Goal: Task Accomplishment & Management: Manage account settings

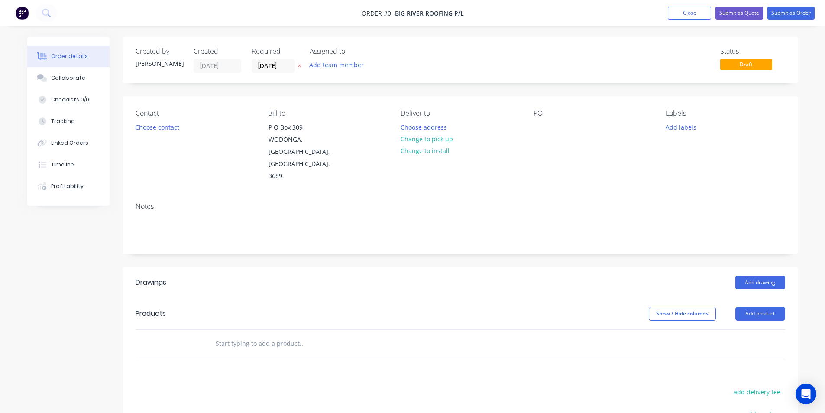
click at [21, 12] on img "button" at bounding box center [22, 12] width 13 height 13
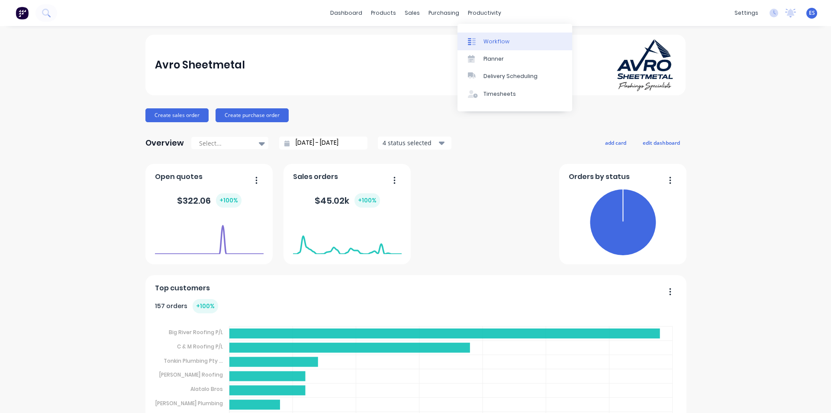
click at [497, 46] on link "Workflow" at bounding box center [515, 40] width 115 height 17
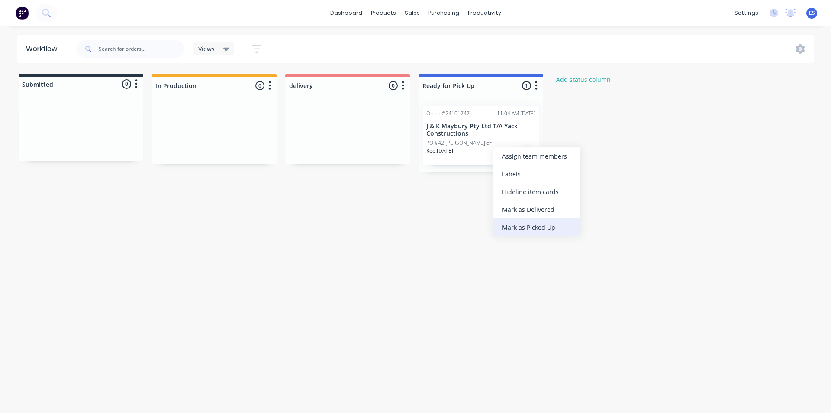
click at [527, 226] on div "Mark as Picked Up" at bounding box center [537, 227] width 87 height 18
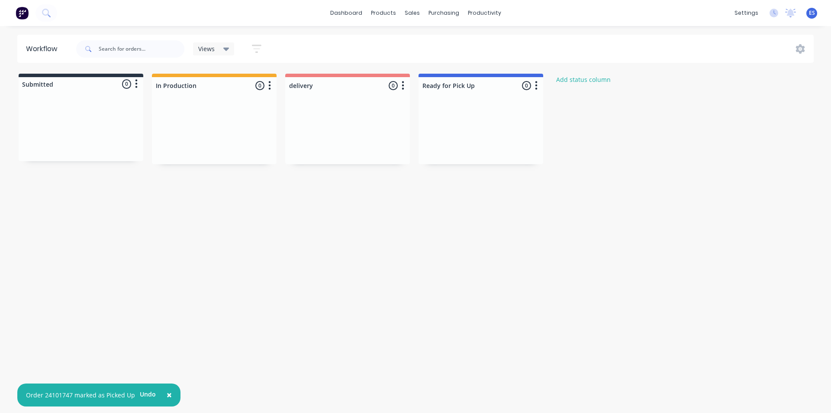
click at [19, 13] on img at bounding box center [22, 12] width 13 height 13
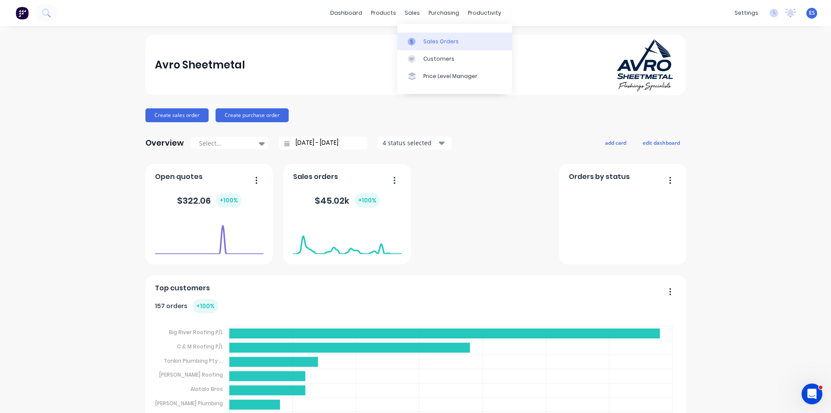
click at [434, 44] on div "Sales Orders" at bounding box center [440, 42] width 35 height 8
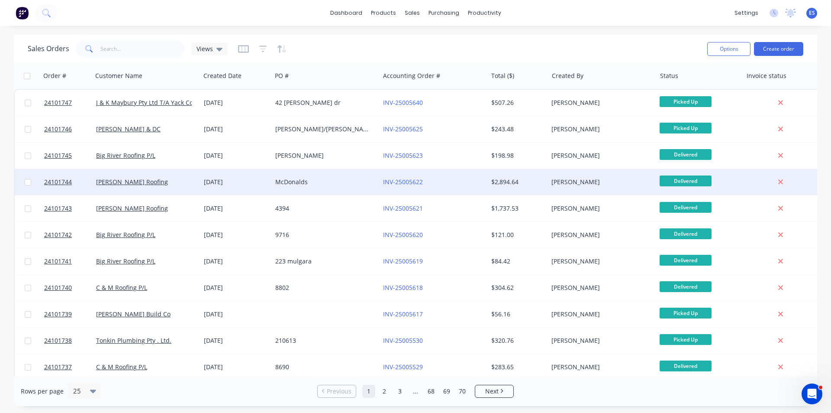
click at [158, 183] on div "[PERSON_NAME] Roofing" at bounding box center [144, 181] width 96 height 9
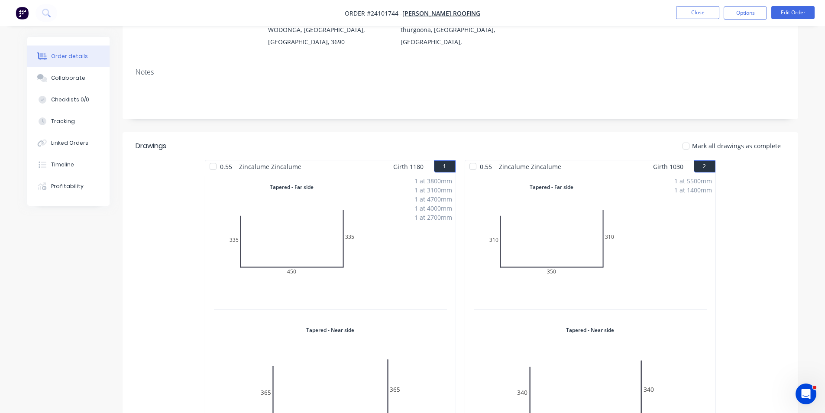
scroll to position [390, 0]
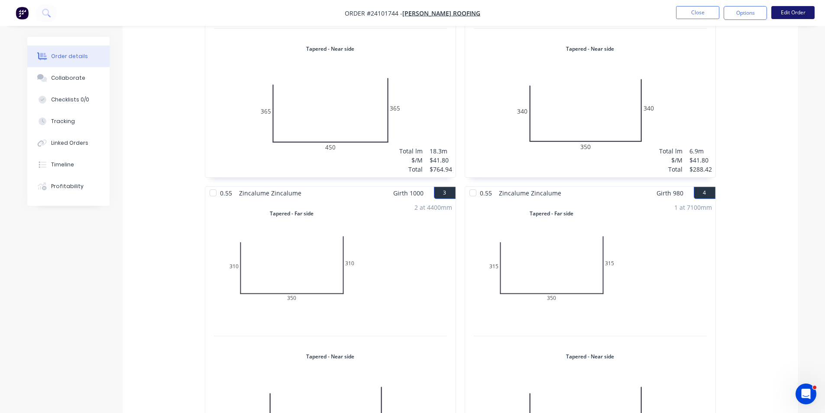
click at [794, 18] on button "Edit Order" at bounding box center [792, 12] width 43 height 13
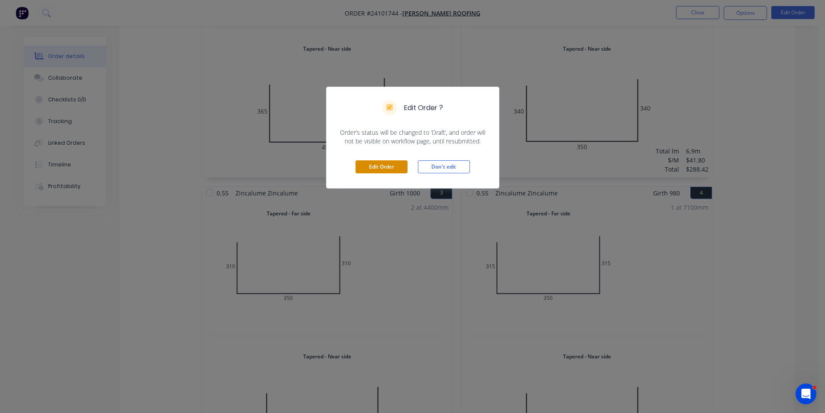
click at [397, 169] on button "Edit Order" at bounding box center [381, 166] width 52 height 13
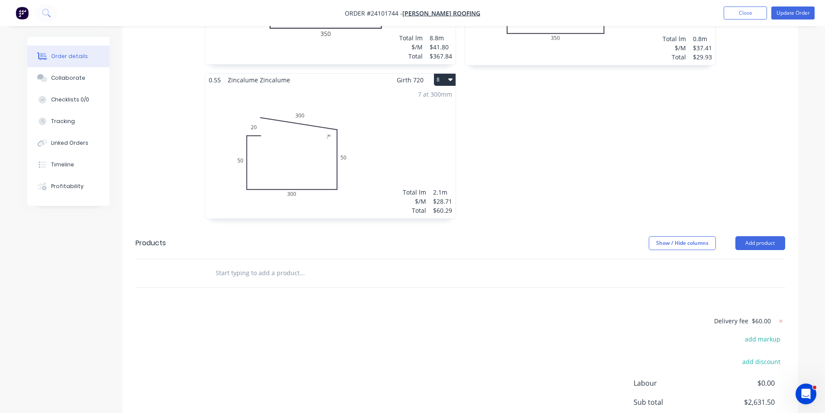
scroll to position [1169, 0]
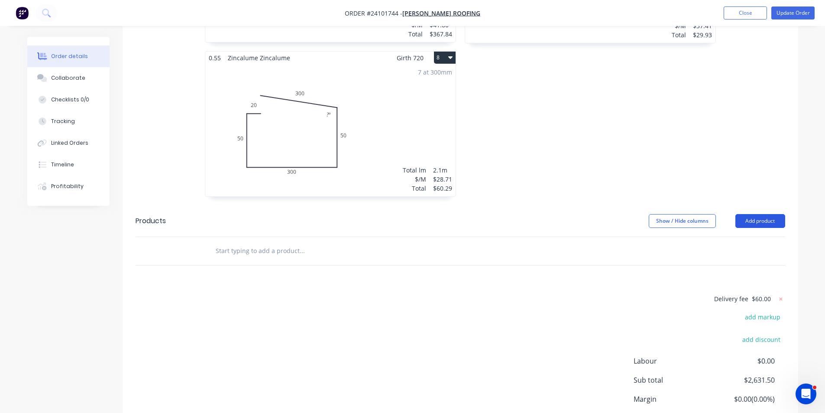
click at [754, 214] on button "Add product" at bounding box center [760, 221] width 50 height 14
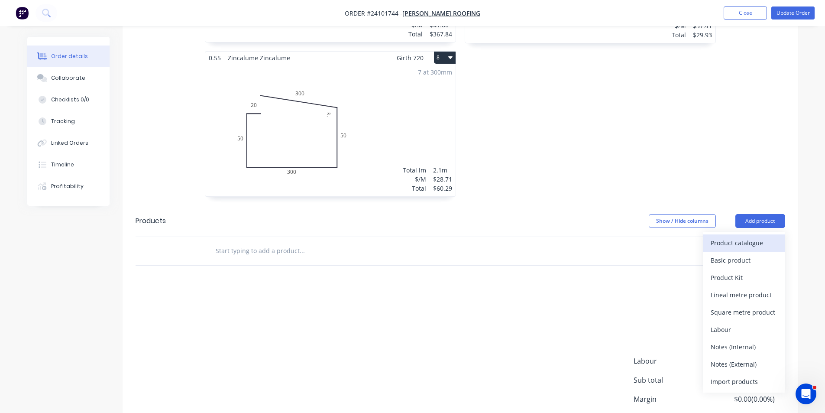
click at [746, 236] on div "Product catalogue" at bounding box center [743, 242] width 67 height 13
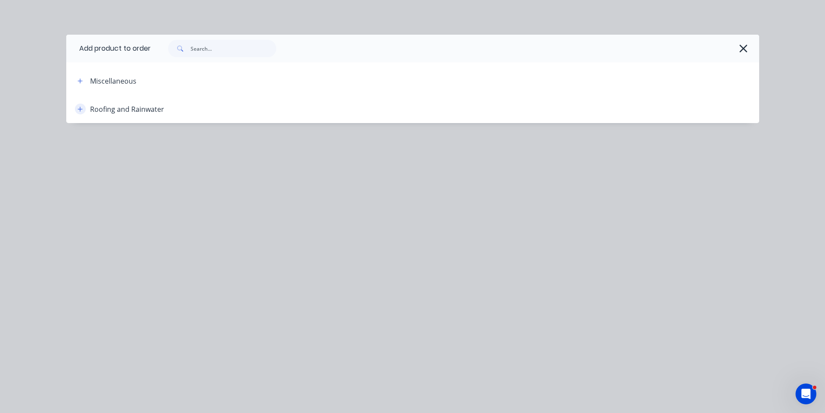
click at [84, 111] on button "button" at bounding box center [80, 108] width 11 height 11
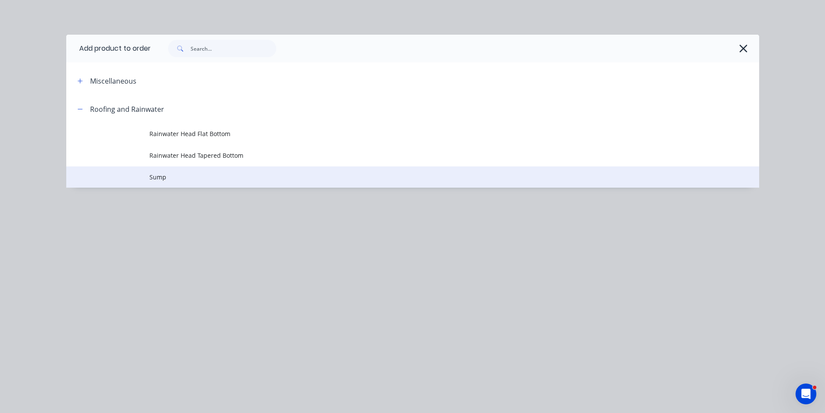
click at [173, 177] on span "Sump" at bounding box center [392, 176] width 487 height 9
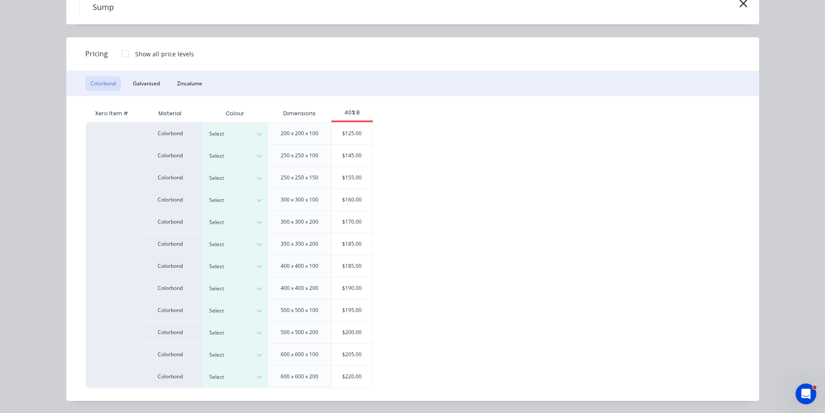
scroll to position [1212, 0]
click at [189, 85] on button "Zincalume" at bounding box center [189, 83] width 35 height 15
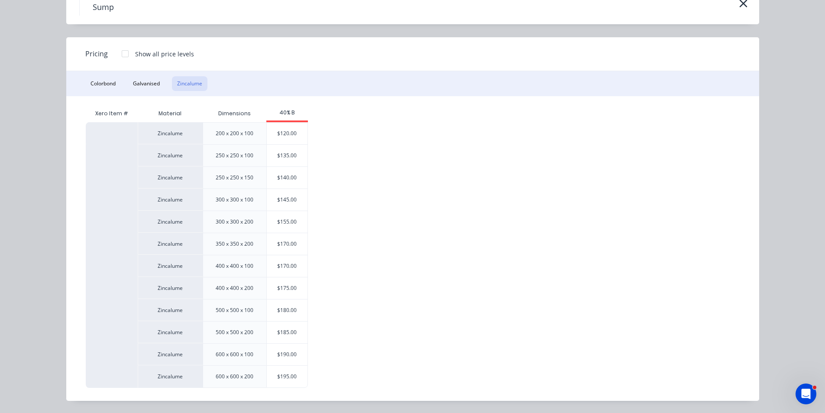
scroll to position [1226, 0]
click at [170, 377] on div "Zincalume" at bounding box center [170, 376] width 65 height 23
click at [239, 372] on div "600 x 600 x 200" at bounding box center [235, 376] width 52 height 22
click at [286, 377] on div "$195.00" at bounding box center [287, 376] width 41 height 22
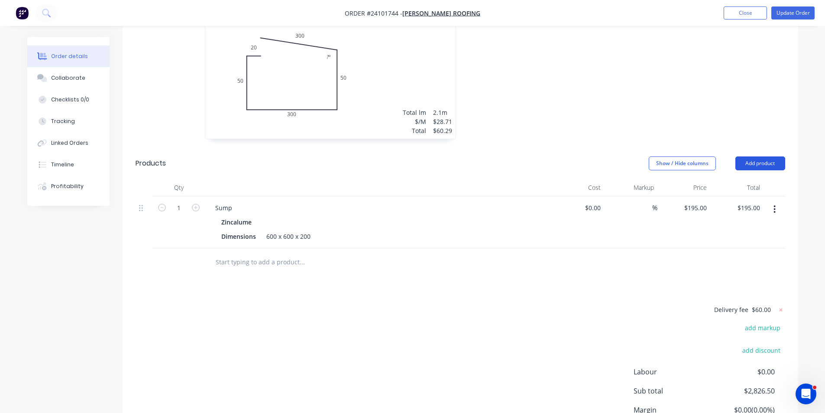
click at [757, 156] on button "Add product" at bounding box center [760, 163] width 50 height 14
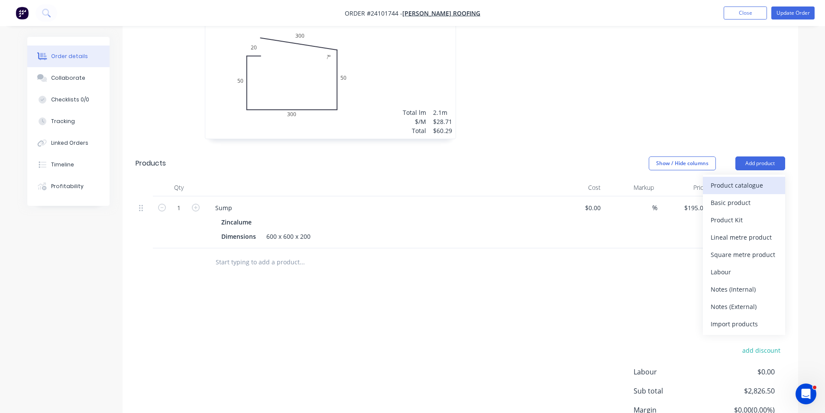
click at [749, 179] on div "Product catalogue" at bounding box center [743, 185] width 67 height 13
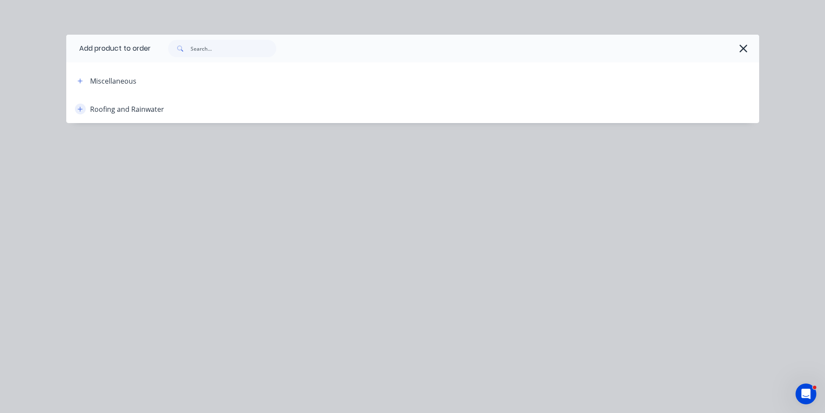
click at [81, 109] on icon "button" at bounding box center [79, 108] width 5 height 5
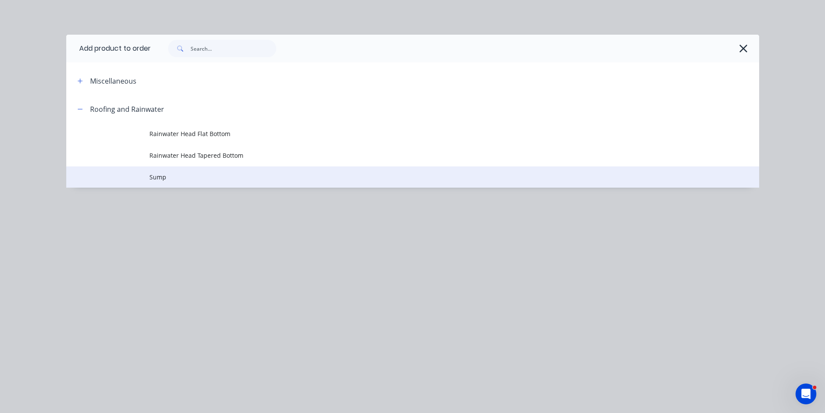
click at [154, 177] on span "Sump" at bounding box center [392, 176] width 487 height 9
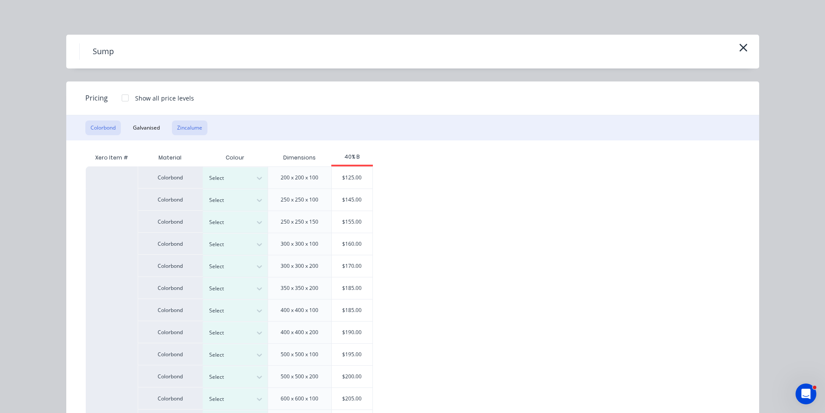
click at [191, 126] on button "Zincalume" at bounding box center [189, 127] width 35 height 15
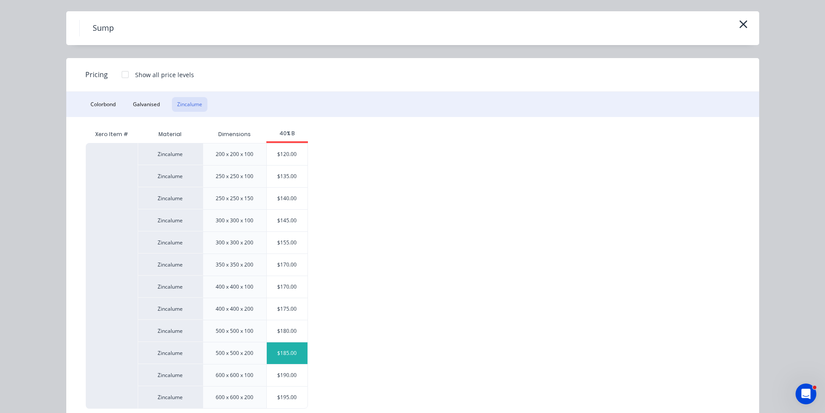
scroll to position [44, 0]
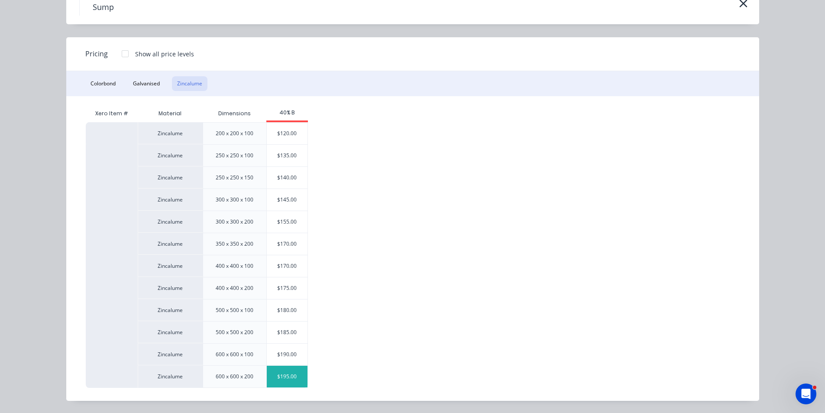
click at [290, 375] on div "$195.00" at bounding box center [287, 376] width 41 height 22
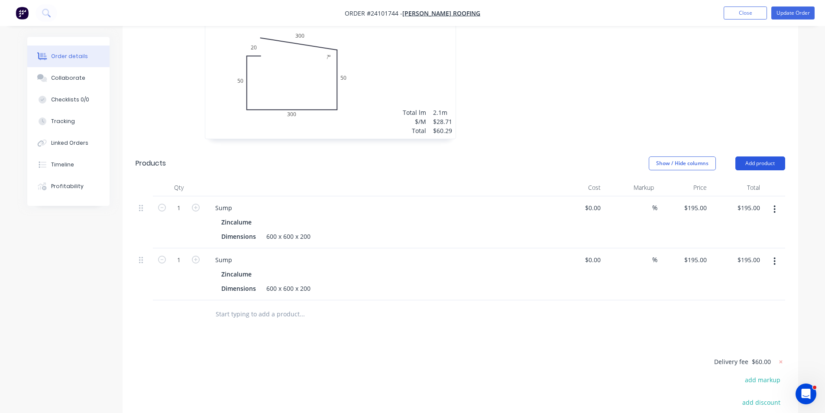
click at [765, 156] on button "Add product" at bounding box center [760, 163] width 50 height 14
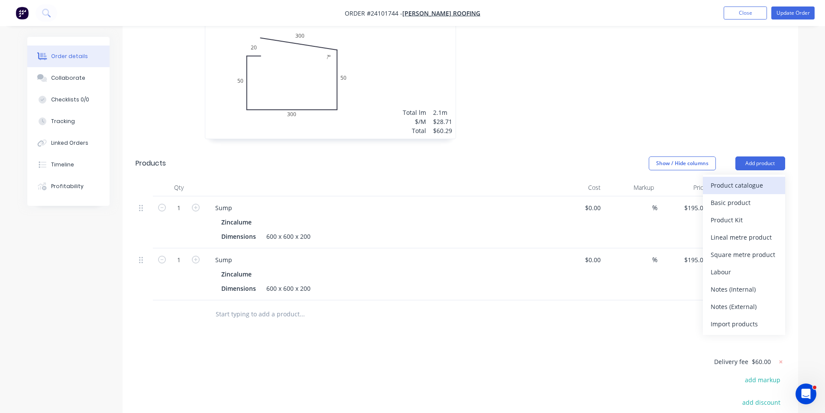
click at [736, 179] on div "Product catalogue" at bounding box center [743, 185] width 67 height 13
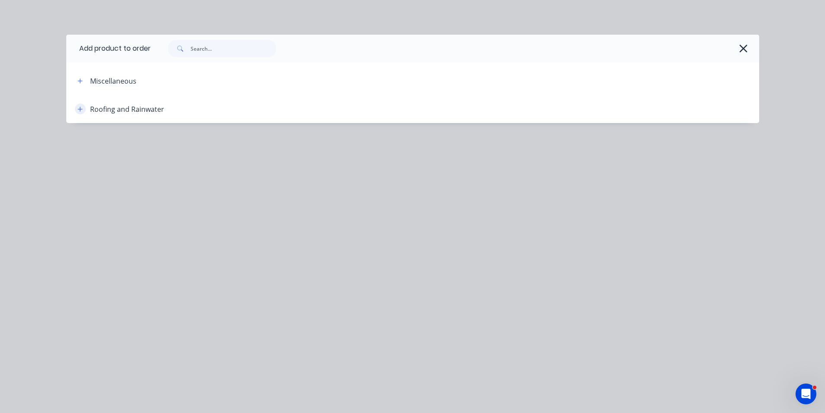
click at [77, 108] on icon "button" at bounding box center [79, 109] width 5 height 6
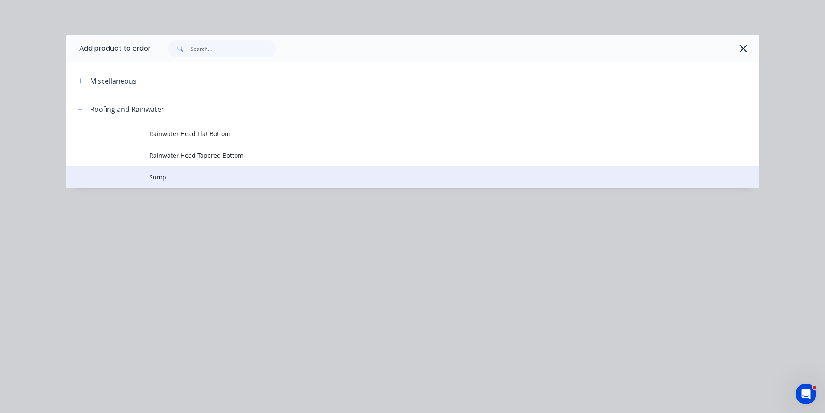
click at [156, 179] on span "Sump" at bounding box center [392, 176] width 487 height 9
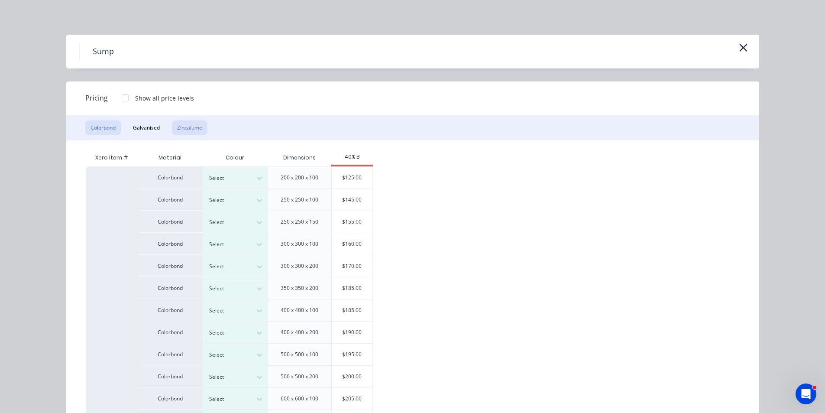
click at [188, 127] on button "Zincalume" at bounding box center [189, 127] width 35 height 15
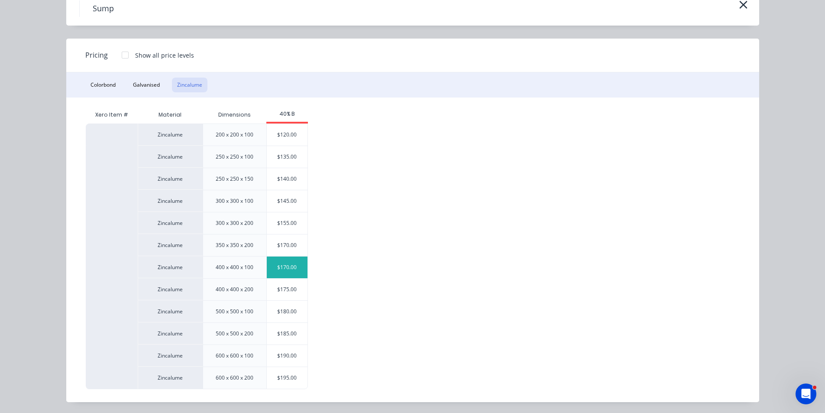
scroll to position [44, 0]
click at [284, 308] on div "$180.00" at bounding box center [287, 310] width 41 height 22
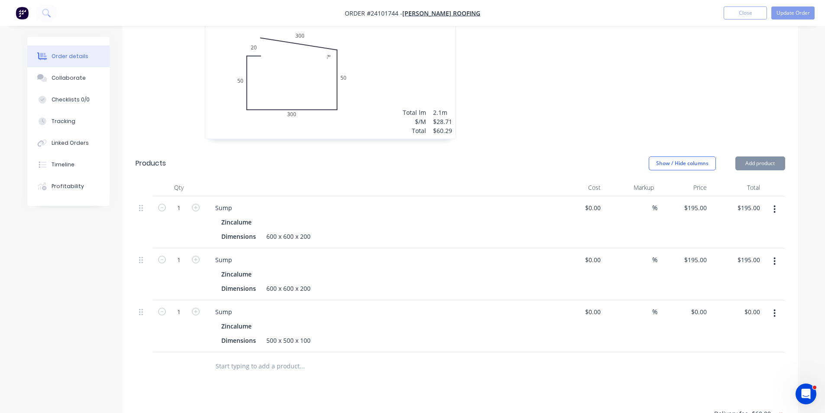
type input "$180.00"
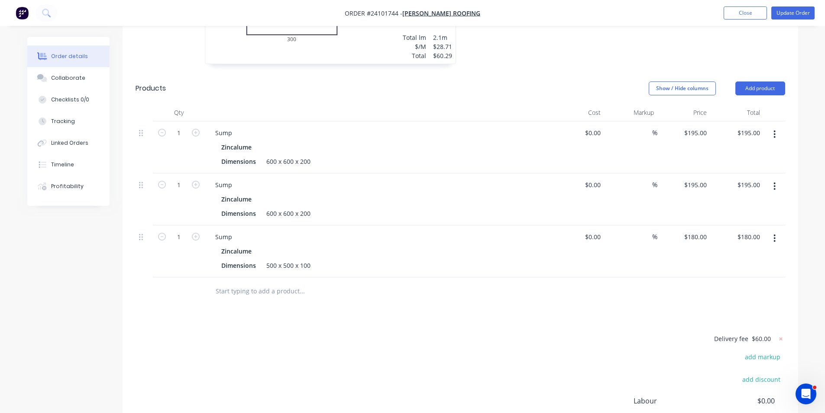
scroll to position [1256, 0]
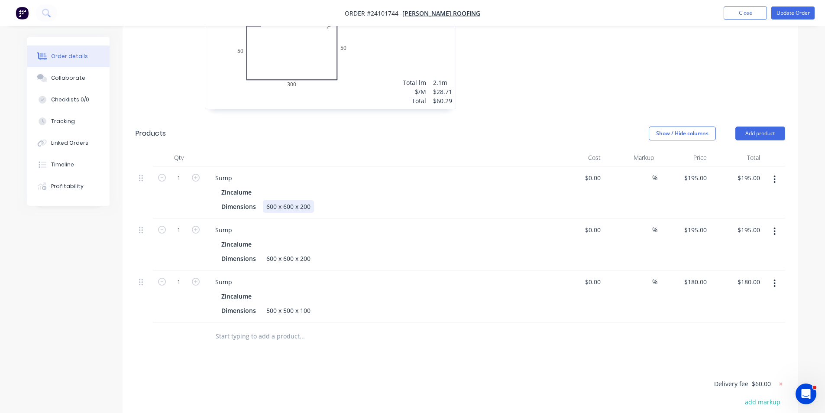
click at [284, 200] on div "600 x 600 x 200" at bounding box center [288, 206] width 51 height 13
click at [310, 200] on div "600 x 450 x 200" at bounding box center [288, 206] width 51 height 13
click at [303, 252] on div "600 x 600 x 200" at bounding box center [288, 258] width 51 height 13
click at [292, 252] on div "600 x 600 x 200" at bounding box center [288, 258] width 51 height 13
click at [691, 166] on div "195 $195.00" at bounding box center [683, 192] width 53 height 52
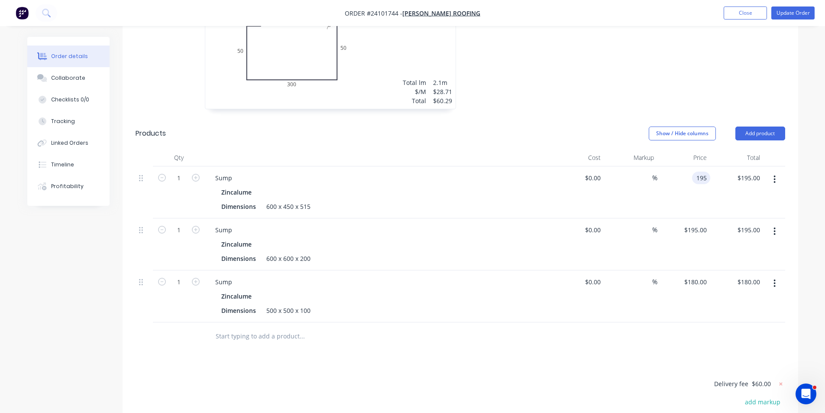
type input "$195.00"
click at [448, 238] on div "Zincalume" at bounding box center [377, 244] width 313 height 13
click at [271, 252] on div "600 x 600 x 200" at bounding box center [288, 258] width 51 height 13
click at [292, 252] on div "600 x 600 x 200" at bounding box center [288, 258] width 51 height 13
click at [310, 252] on div "600 x 350 x 200" at bounding box center [288, 258] width 51 height 13
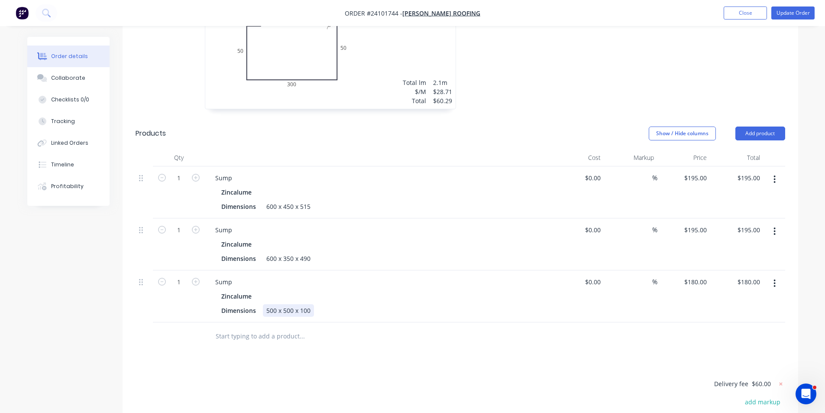
click at [272, 304] on div "500 x 500 x 100" at bounding box center [288, 310] width 51 height 13
click at [291, 304] on div "420 x 500 x 100" at bounding box center [288, 310] width 51 height 13
click at [304, 304] on div "420 x 350 x 100" at bounding box center [288, 310] width 51 height 13
click at [346, 304] on div "Dimensions 420 x 350 x 550" at bounding box center [376, 310] width 317 height 13
click at [397, 290] on div "Zincalume" at bounding box center [377, 296] width 313 height 13
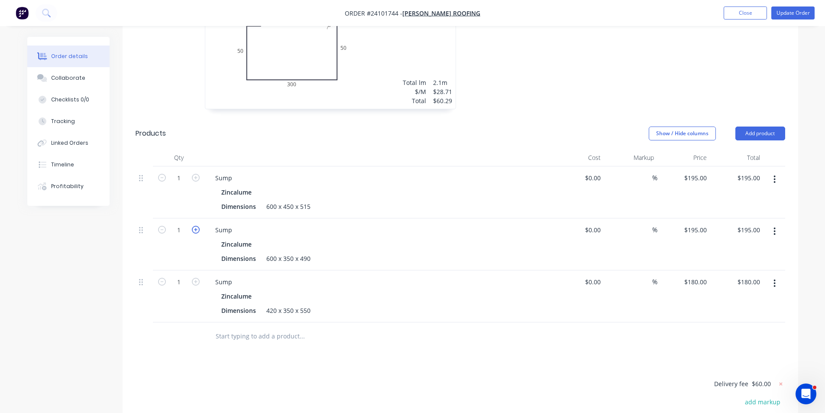
click at [195, 226] on icon "button" at bounding box center [196, 230] width 8 height 8
type input "2"
type input "$390.00"
click at [197, 174] on icon "button" at bounding box center [196, 178] width 8 height 8
type input "2"
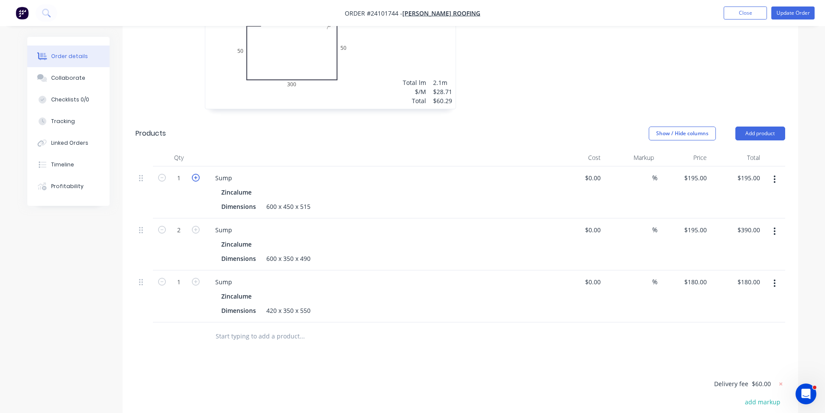
type input "$390.00"
click at [197, 174] on icon "button" at bounding box center [196, 178] width 8 height 8
type input "3"
type input "$585.00"
click at [197, 174] on icon "button" at bounding box center [196, 178] width 8 height 8
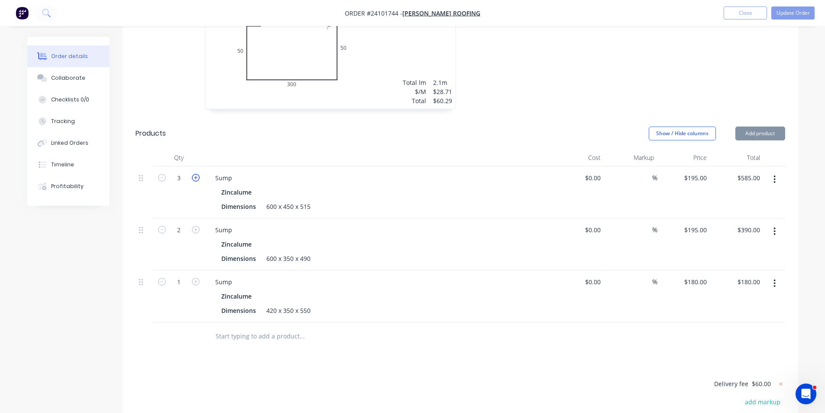
type input "4"
type input "$780.00"
click at [197, 174] on icon "button" at bounding box center [196, 178] width 8 height 8
type input "5"
type input "$975.00"
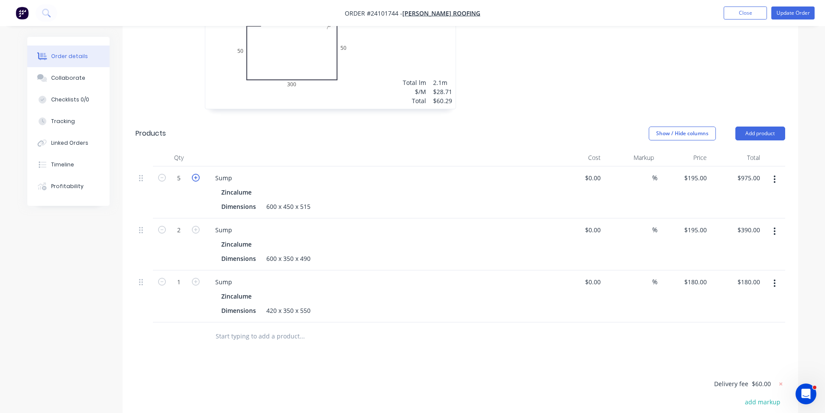
click at [197, 174] on icon "button" at bounding box center [196, 178] width 8 height 8
type input "6"
type input "$1,170.00"
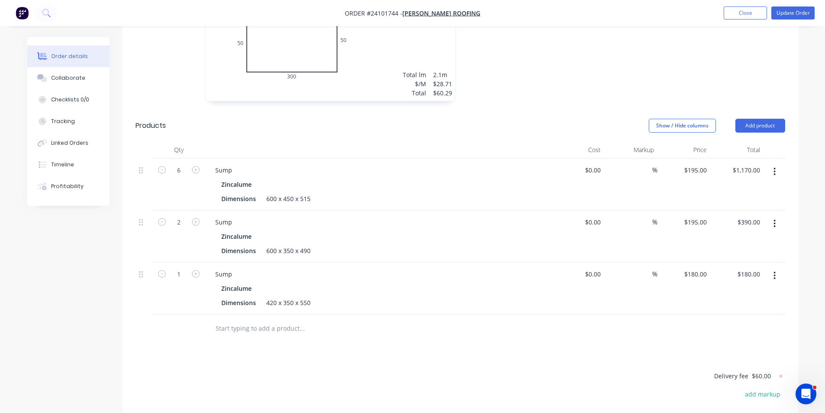
scroll to position [1300, 0]
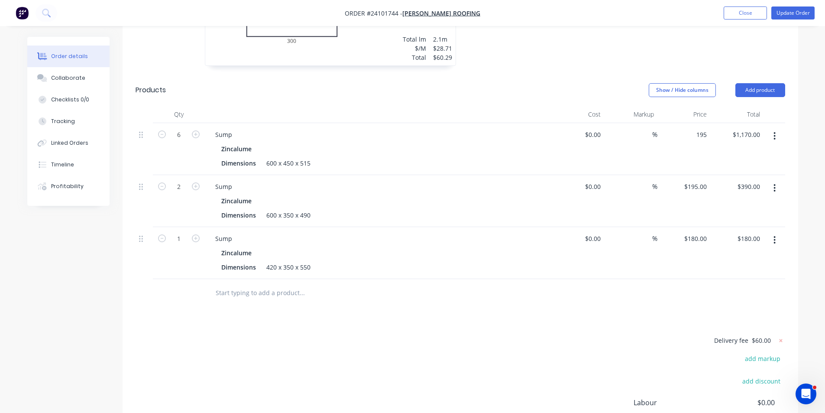
drag, startPoint x: 696, startPoint y: 112, endPoint x: 697, endPoint y: 125, distance: 13.5
click at [696, 128] on input "195" at bounding box center [696, 134] width 27 height 13
type input "$210.00"
type input "$1,260.00"
click at [699, 180] on input "195" at bounding box center [696, 186] width 27 height 13
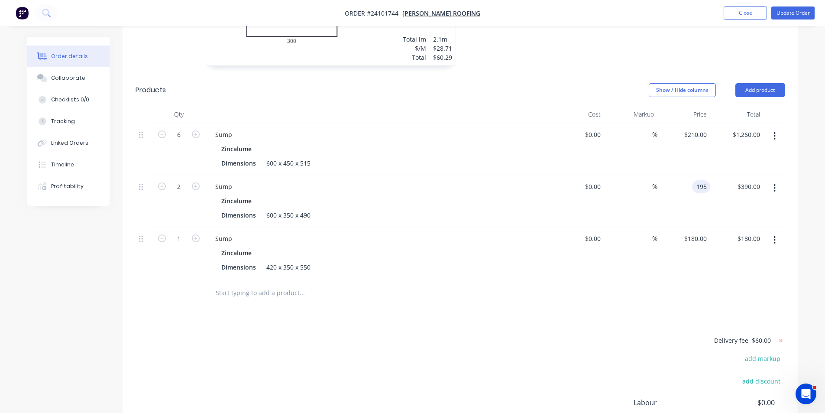
type input "$195.00"
click at [697, 232] on input "180" at bounding box center [702, 238] width 15 height 13
type input "$190.00"
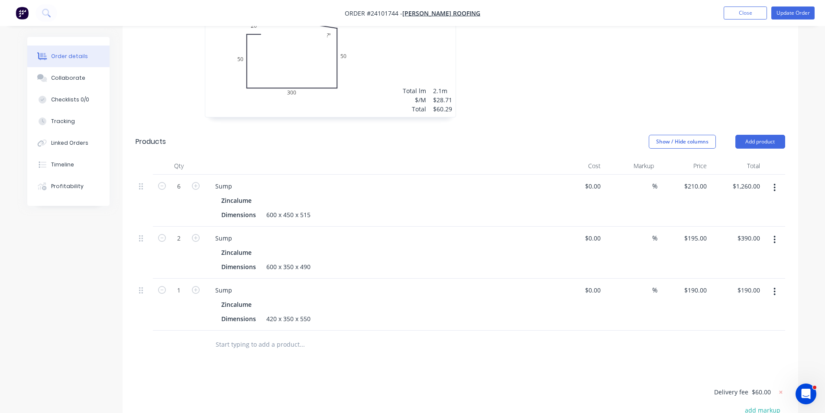
scroll to position [1343, 0]
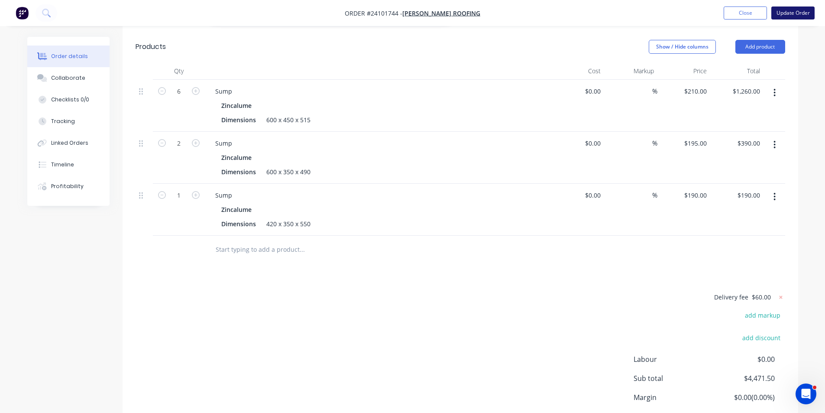
click at [794, 16] on button "Update Order" at bounding box center [792, 12] width 43 height 13
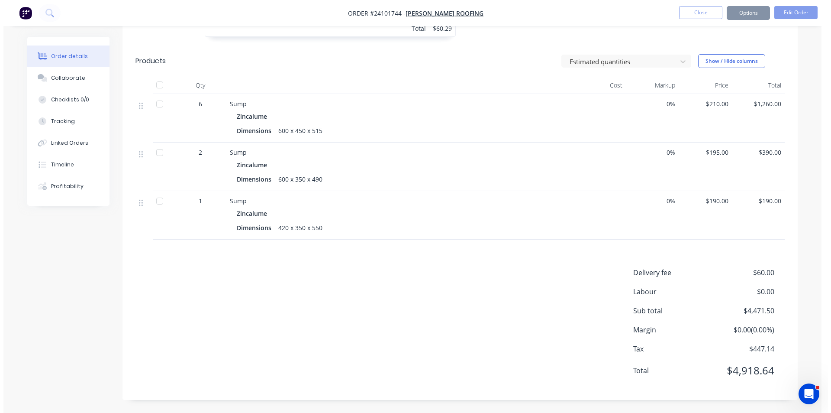
scroll to position [0, 0]
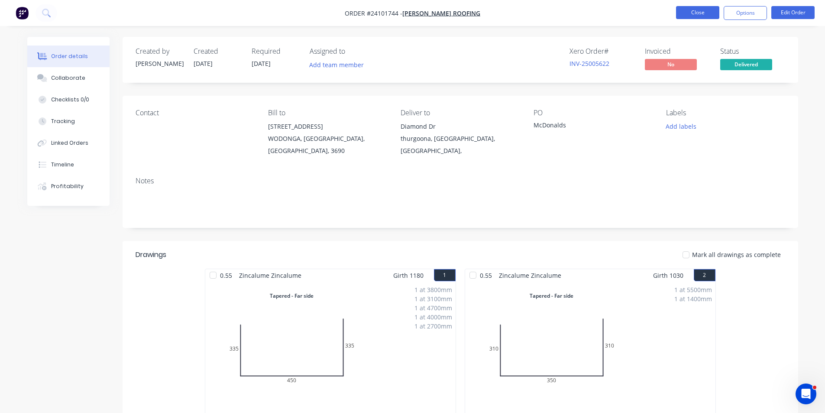
click at [693, 15] on button "Close" at bounding box center [697, 12] width 43 height 13
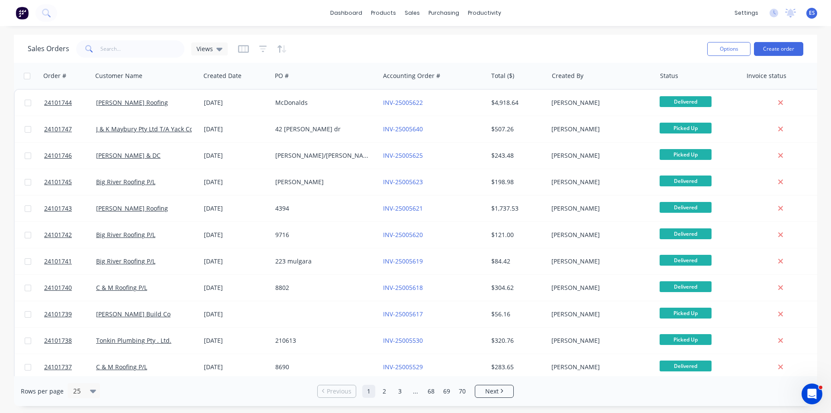
click at [24, 16] on img at bounding box center [22, 12] width 13 height 13
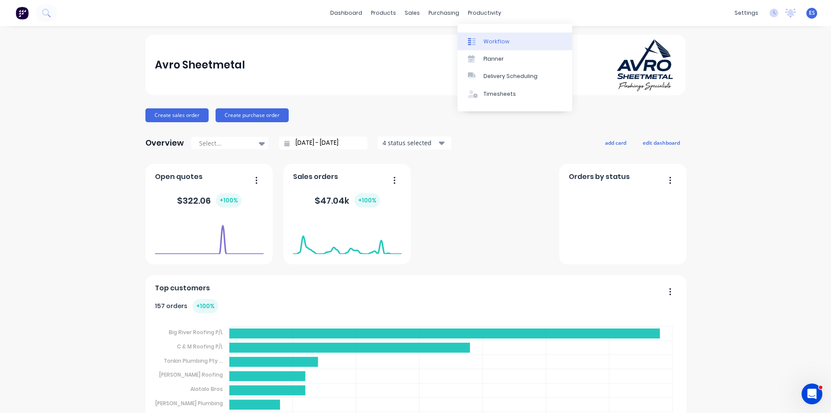
click at [486, 39] on div "Workflow" at bounding box center [497, 42] width 26 height 8
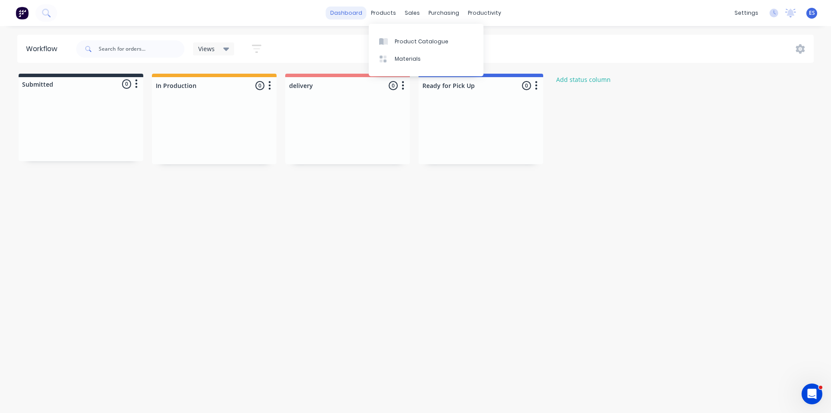
click at [352, 15] on link "dashboard" at bounding box center [346, 12] width 41 height 13
